Goal: Find specific page/section: Find specific page/section

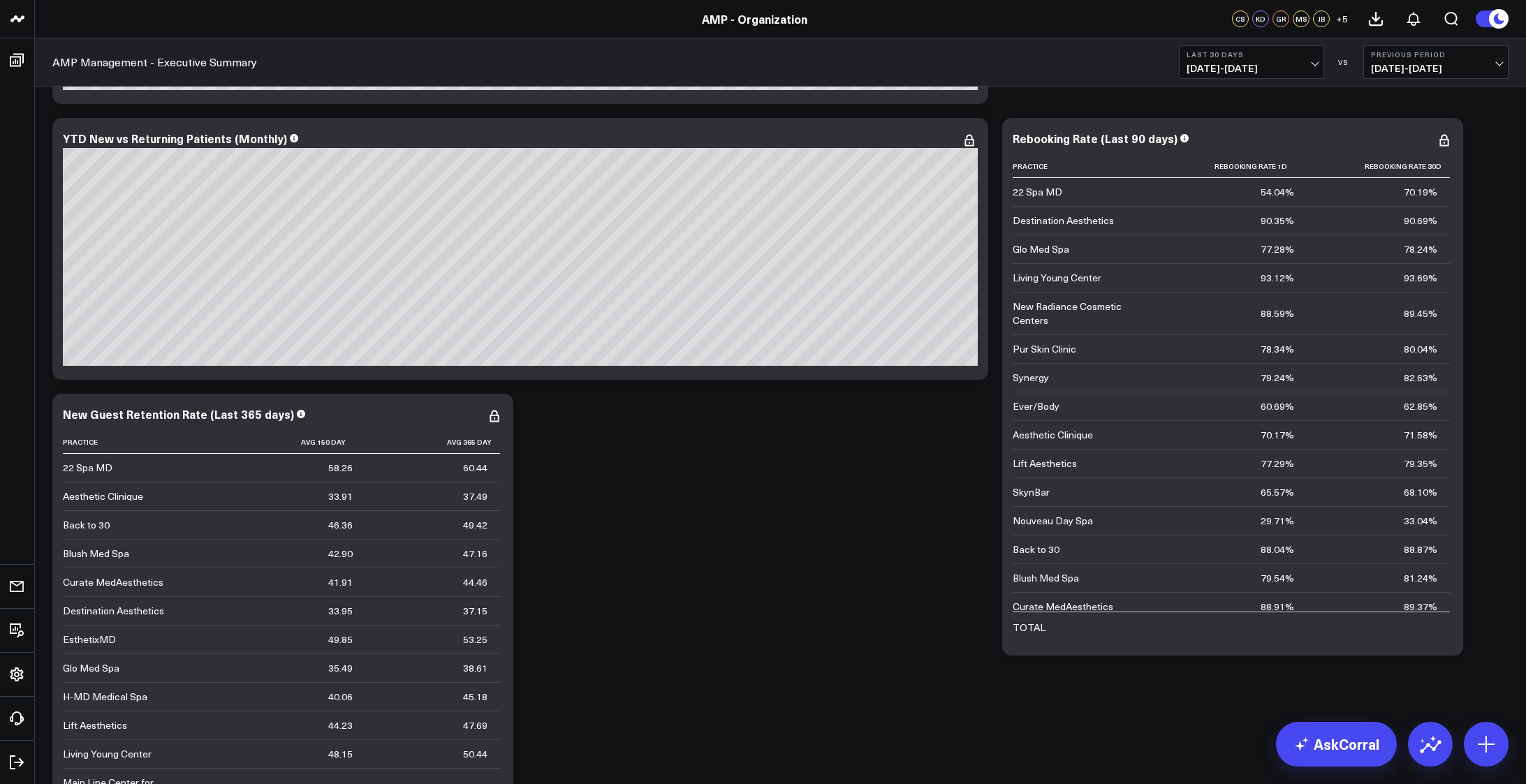
scroll to position [4358, 0]
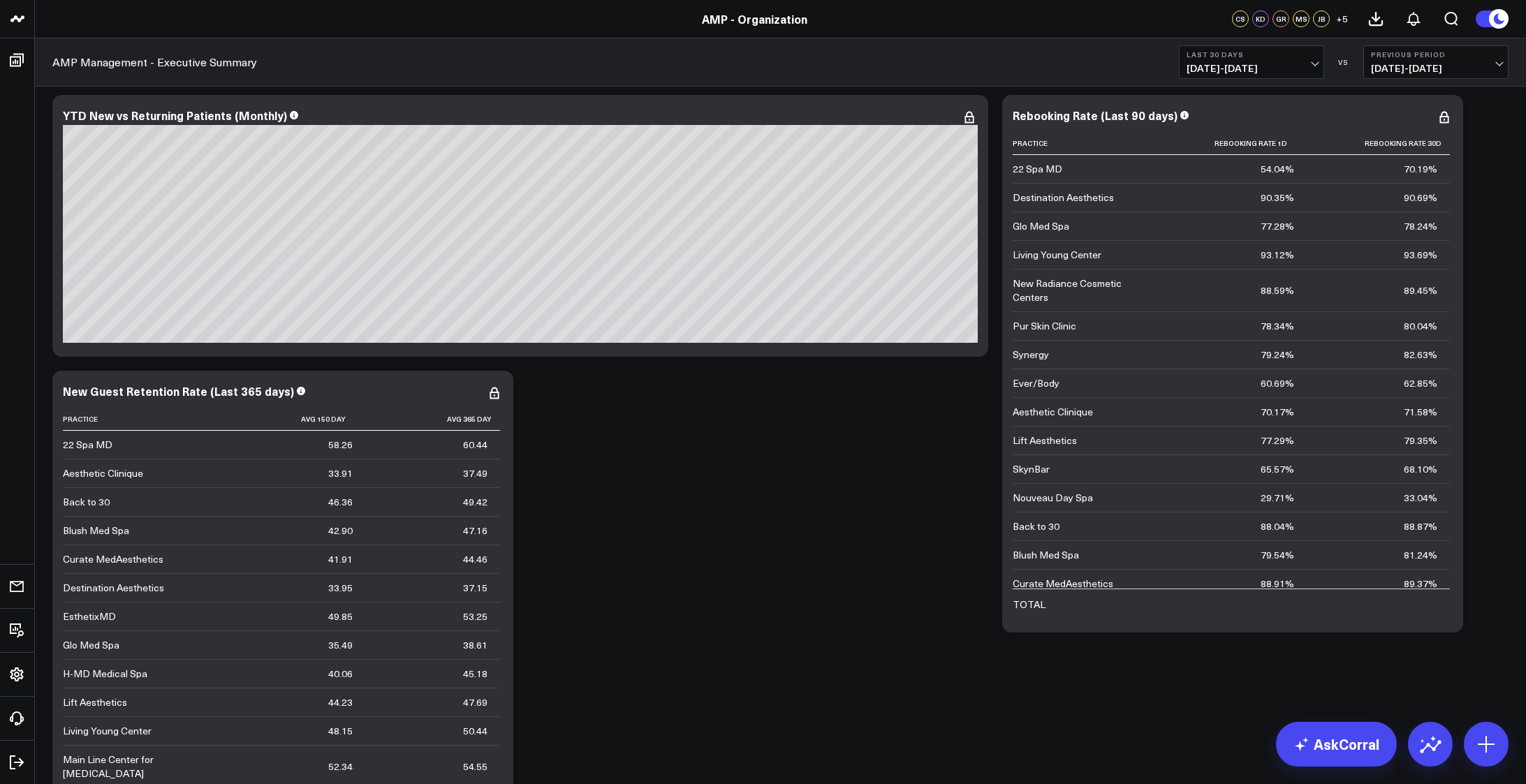
click at [815, 522] on div "Modify via AI Copy link to widget Ask support Remove Create linked copy AMP Man…" at bounding box center [781, 482] width 1470 height 9376
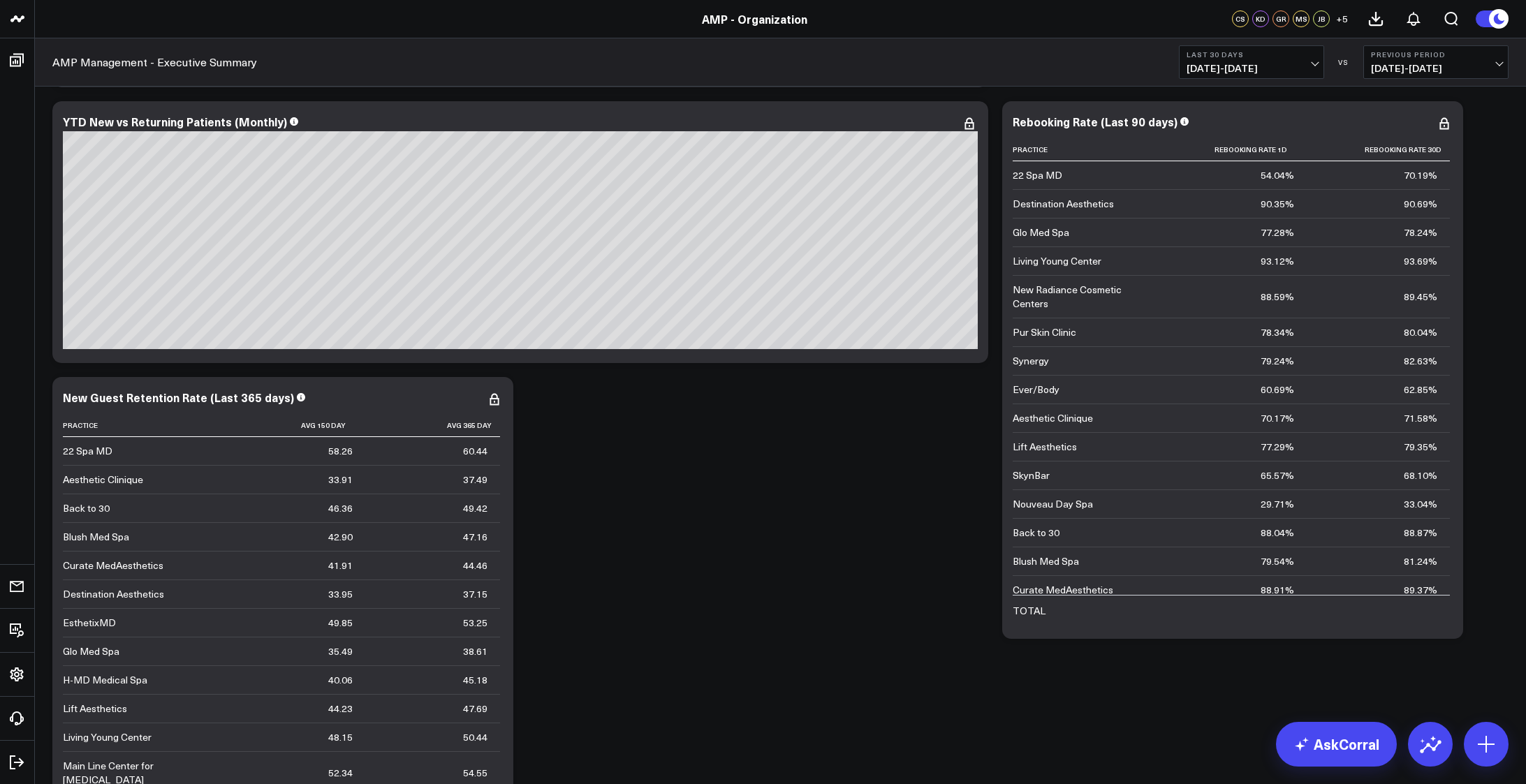
scroll to position [4362, 0]
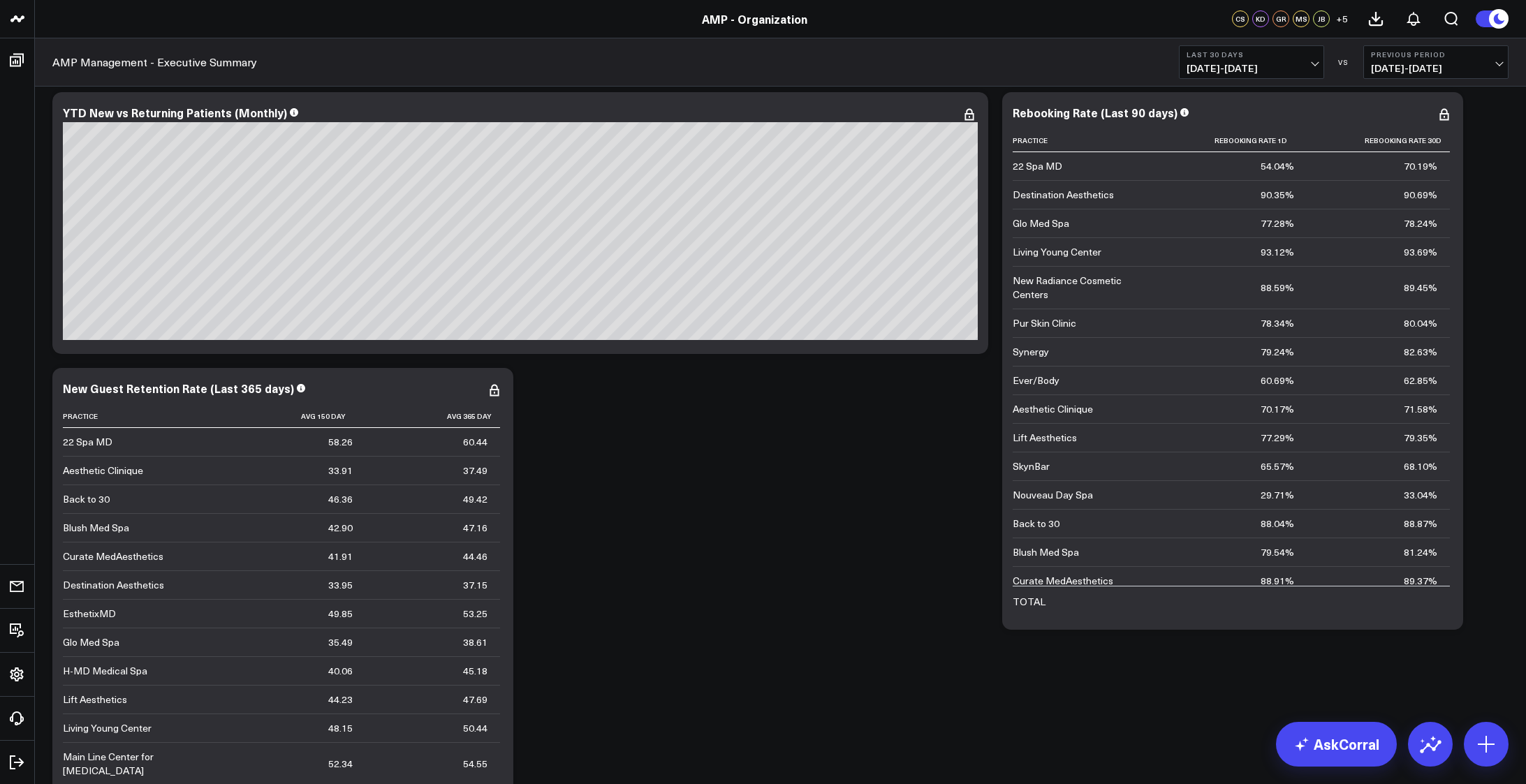
click at [1499, 320] on div "Modify via AI Copy link to widget Ask support Remove Create linked copy AMP Man…" at bounding box center [781, 480] width 1470 height 9376
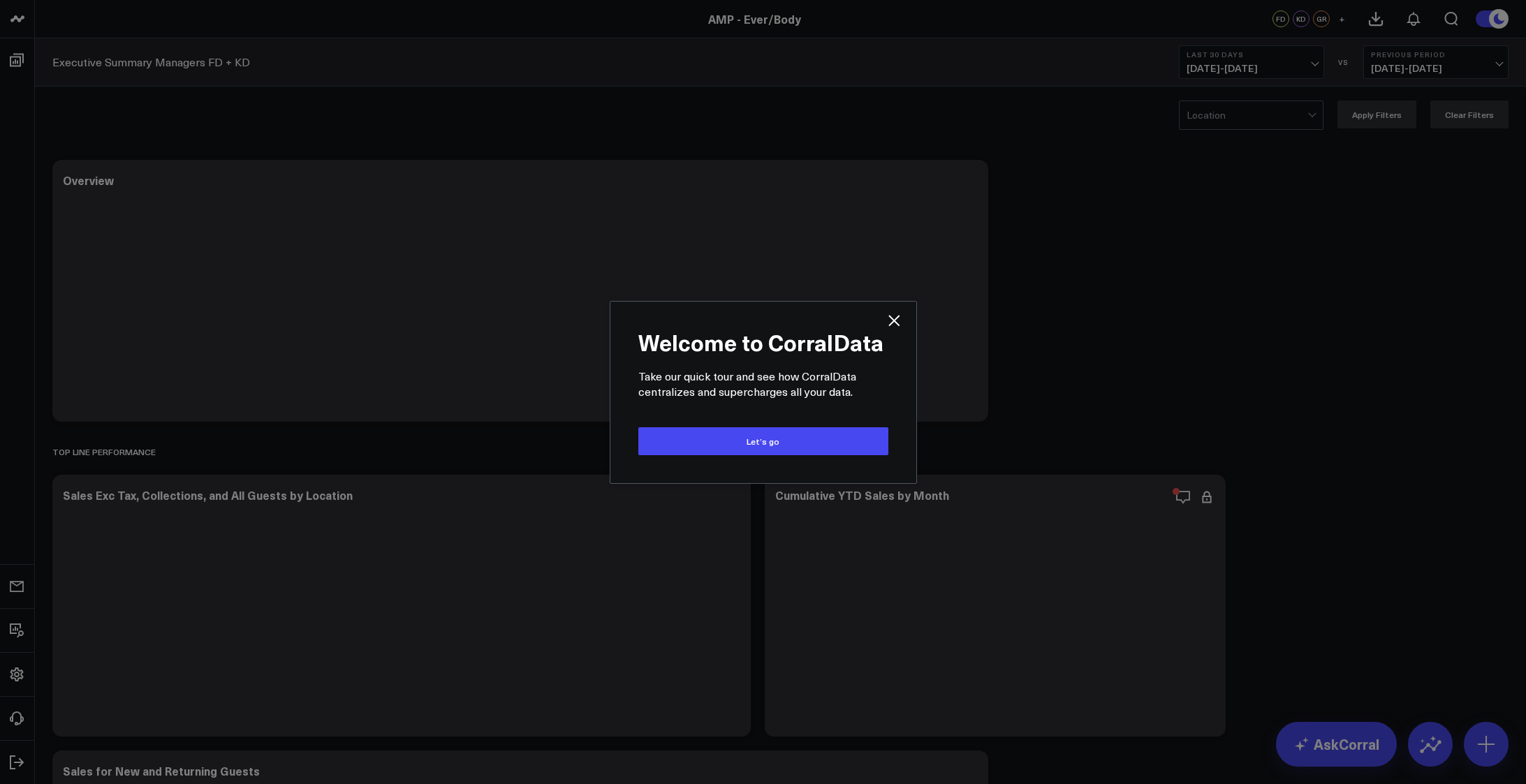
click at [883, 321] on div "Welcome to CorralData Take our quick tour and see how CorralData centralizes an…" at bounding box center [764, 392] width 278 height 153
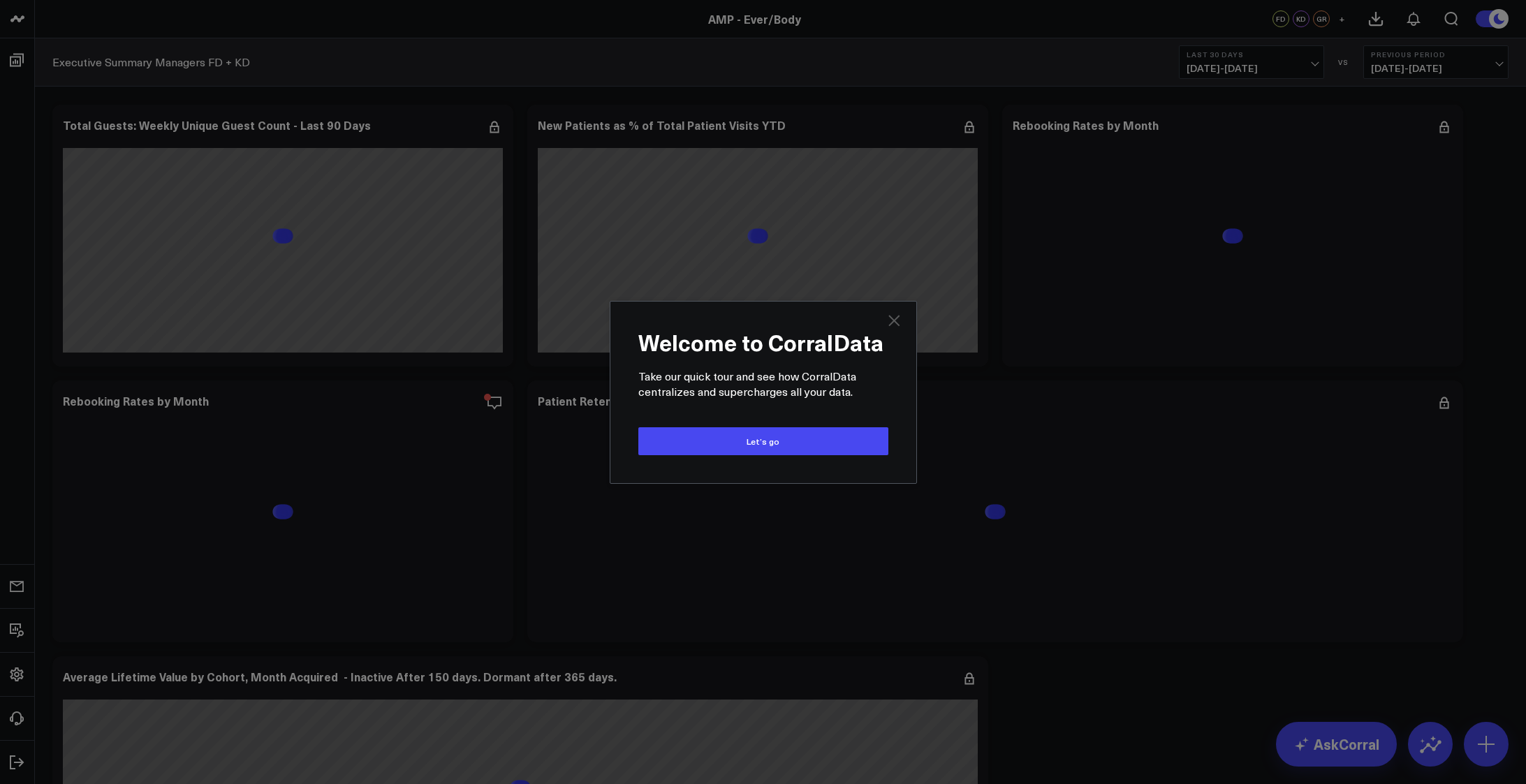
click at [895, 318] on icon "Close" at bounding box center [894, 320] width 17 height 17
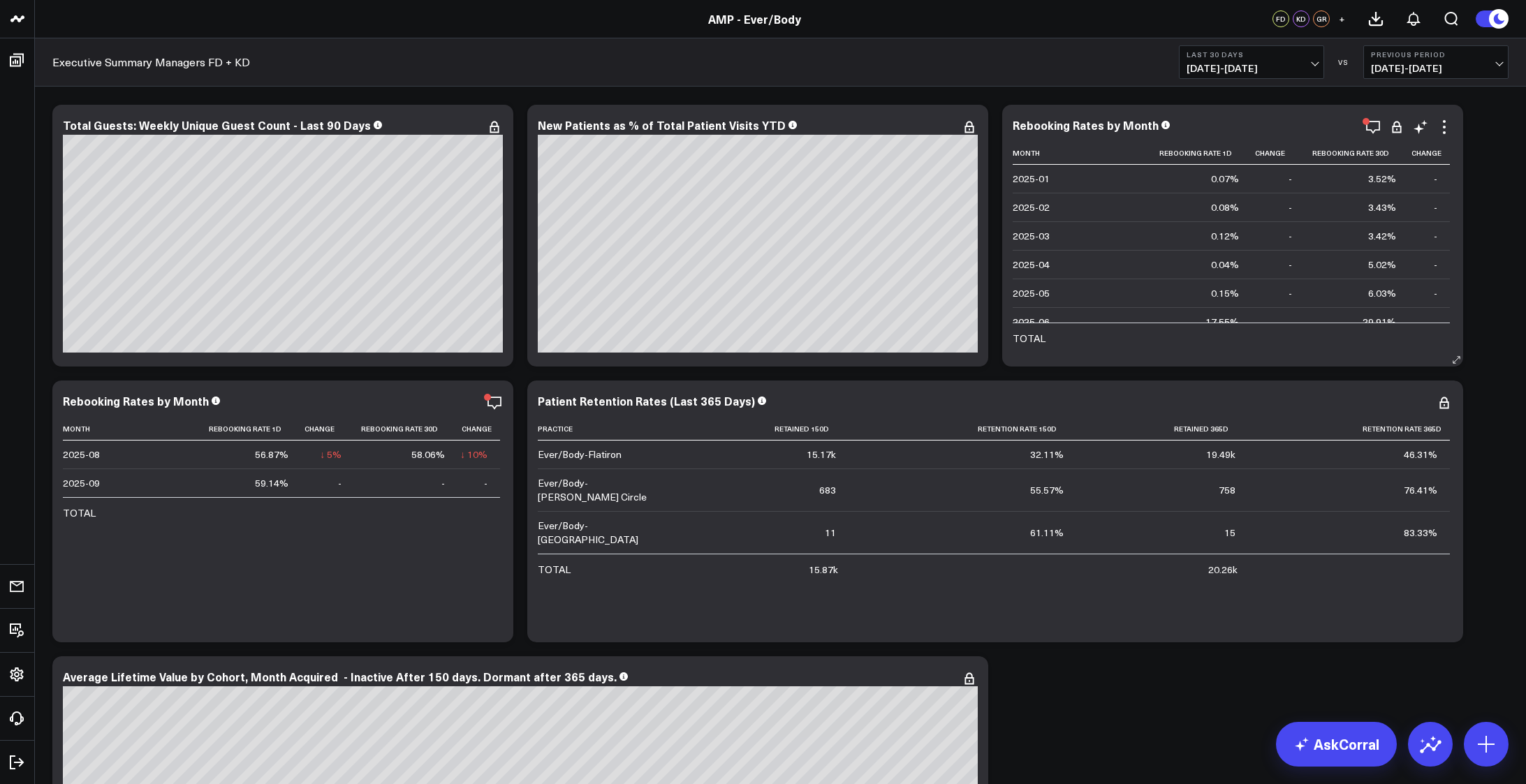
scroll to position [99, 0]
